Goal: Navigation & Orientation: Understand site structure

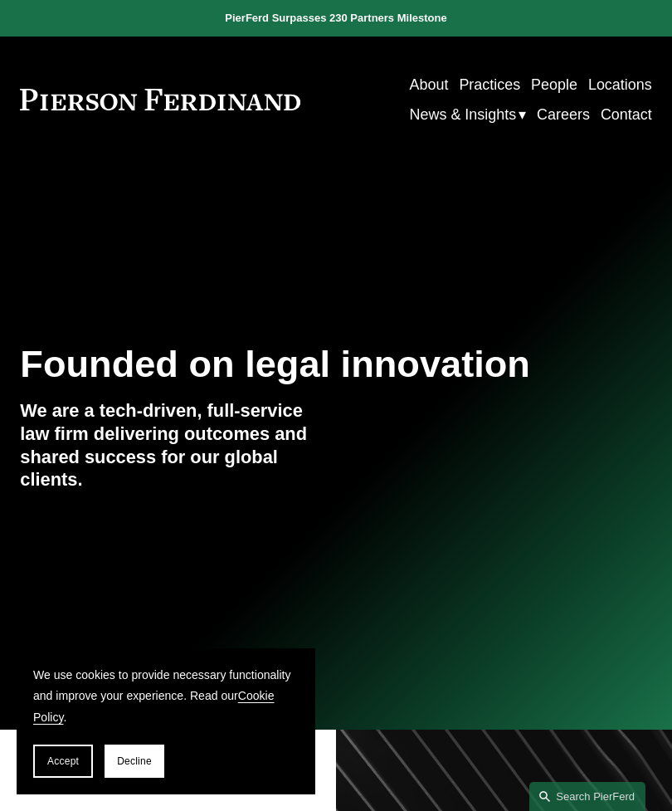
click at [66, 747] on button "Accept" at bounding box center [63, 761] width 60 height 33
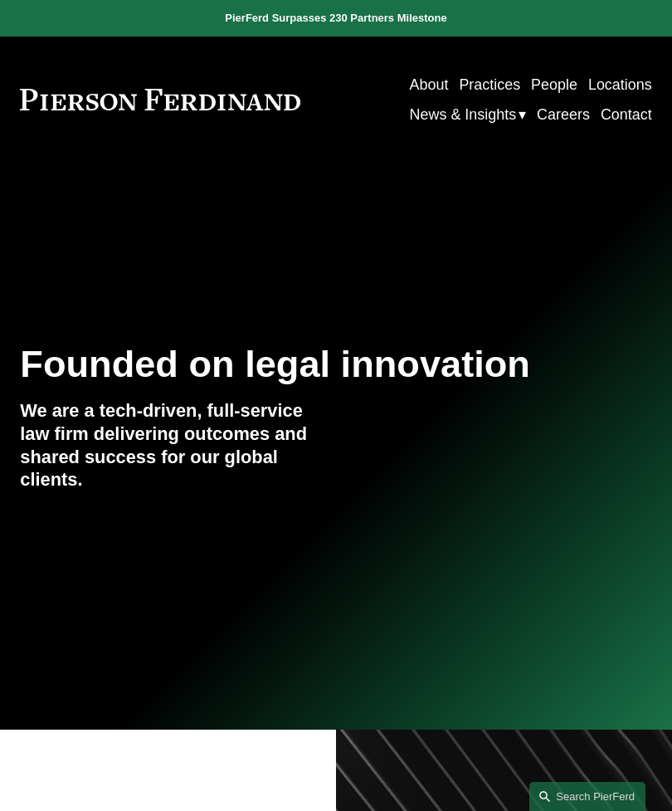
click at [0, 0] on div at bounding box center [0, 0] width 0 height 0
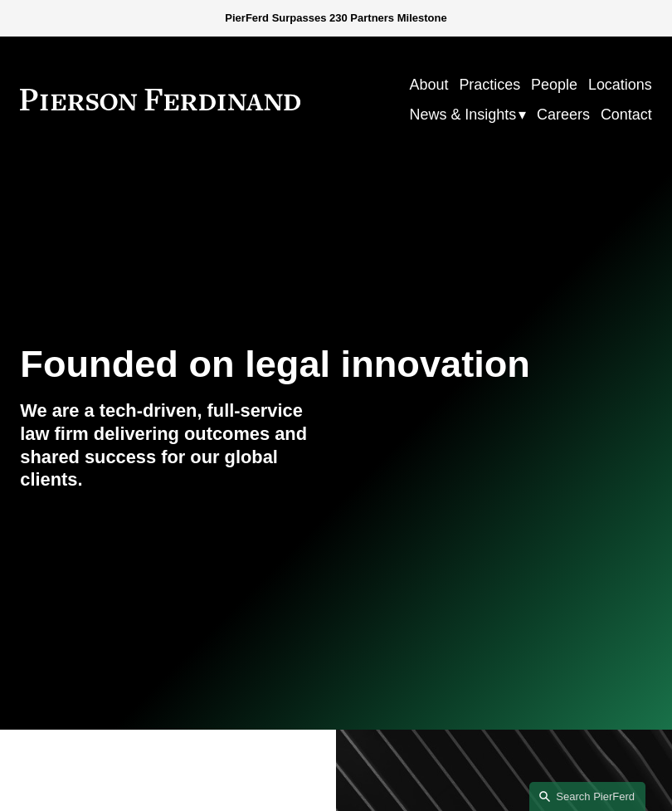
click at [158, 187] on link "About" at bounding box center [115, 182] width 123 height 47
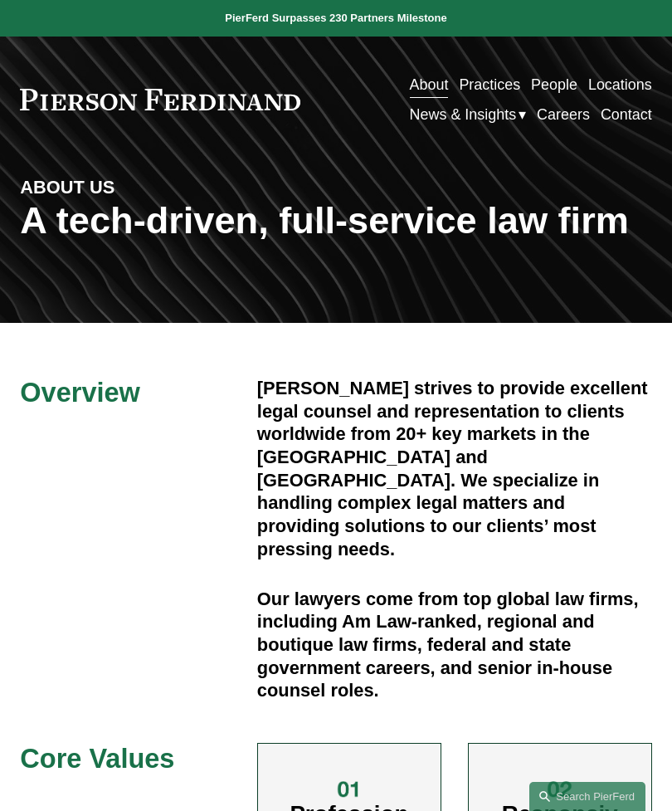
click at [0, 0] on div at bounding box center [0, 0] width 0 height 0
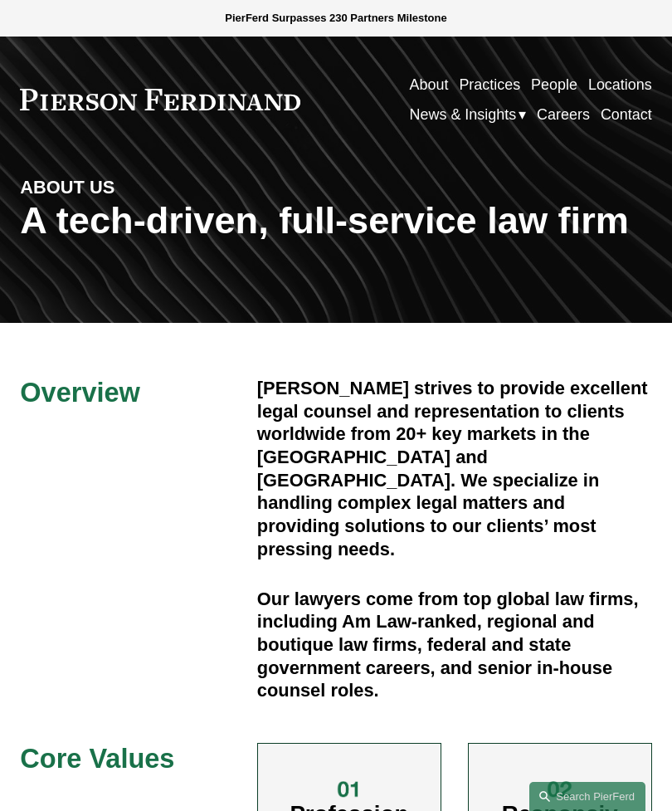
click at [180, 276] on link "Practices" at bounding box center [150, 269] width 193 height 47
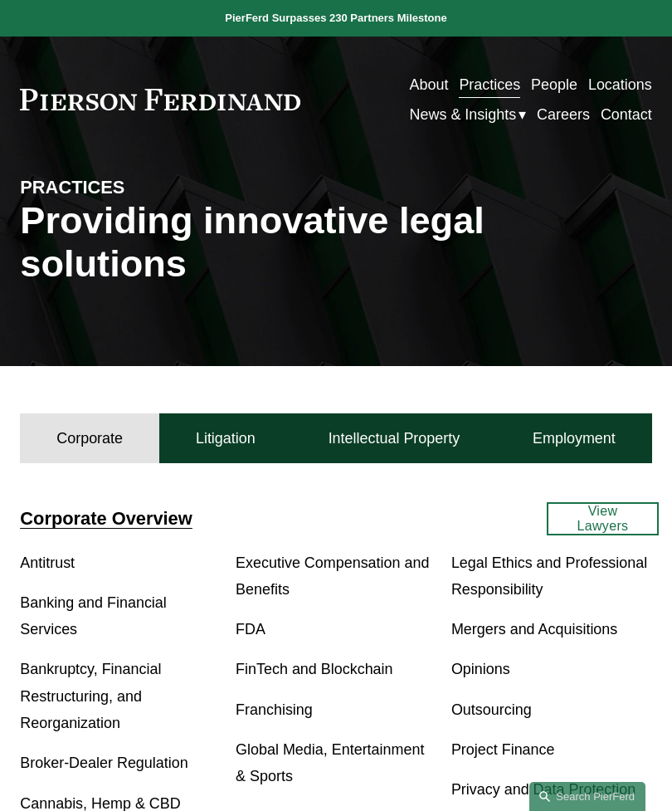
click at [0, 0] on div at bounding box center [0, 0] width 0 height 0
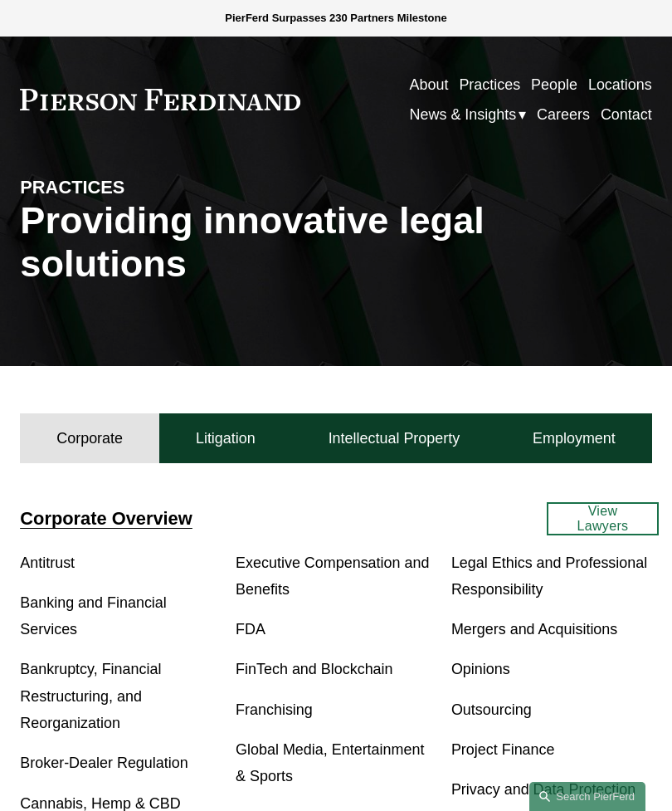
click at [154, 365] on link "People" at bounding box center [127, 357] width 147 height 47
